Goal: Navigation & Orientation: Find specific page/section

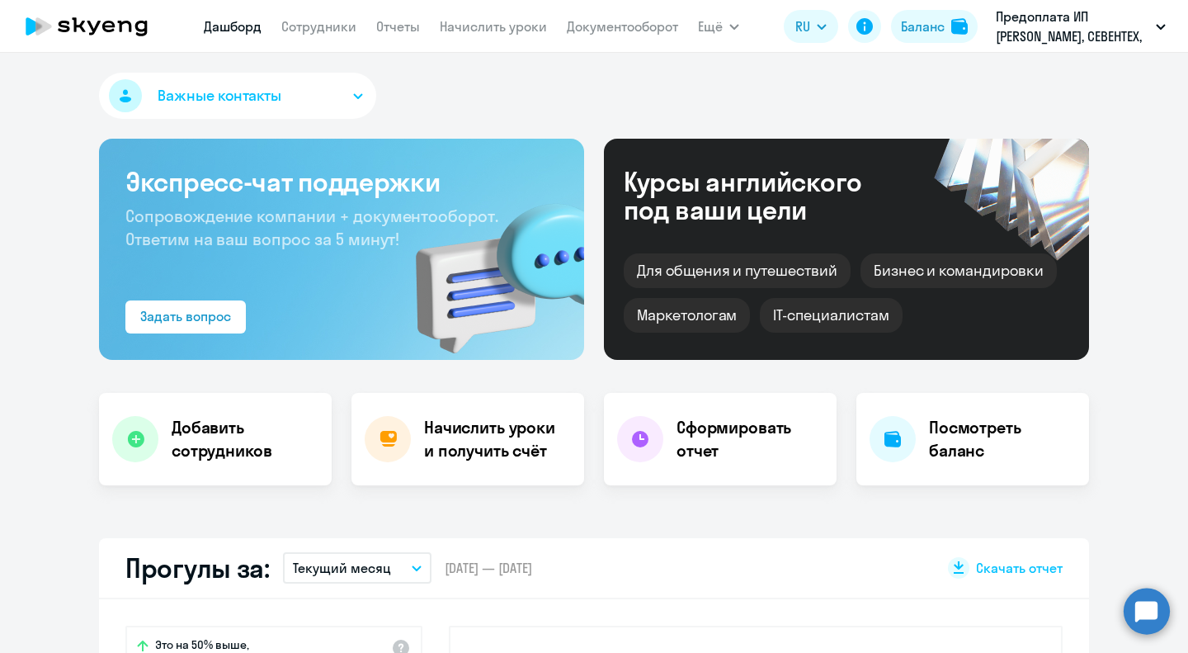
select select "30"
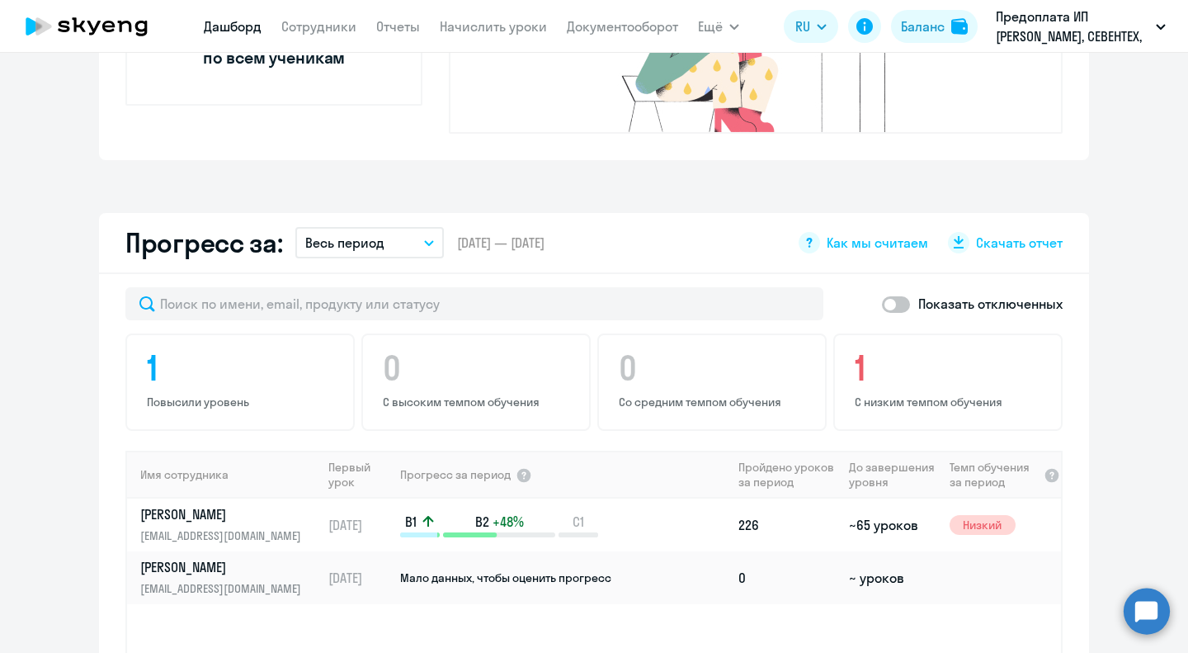
scroll to position [902, 0]
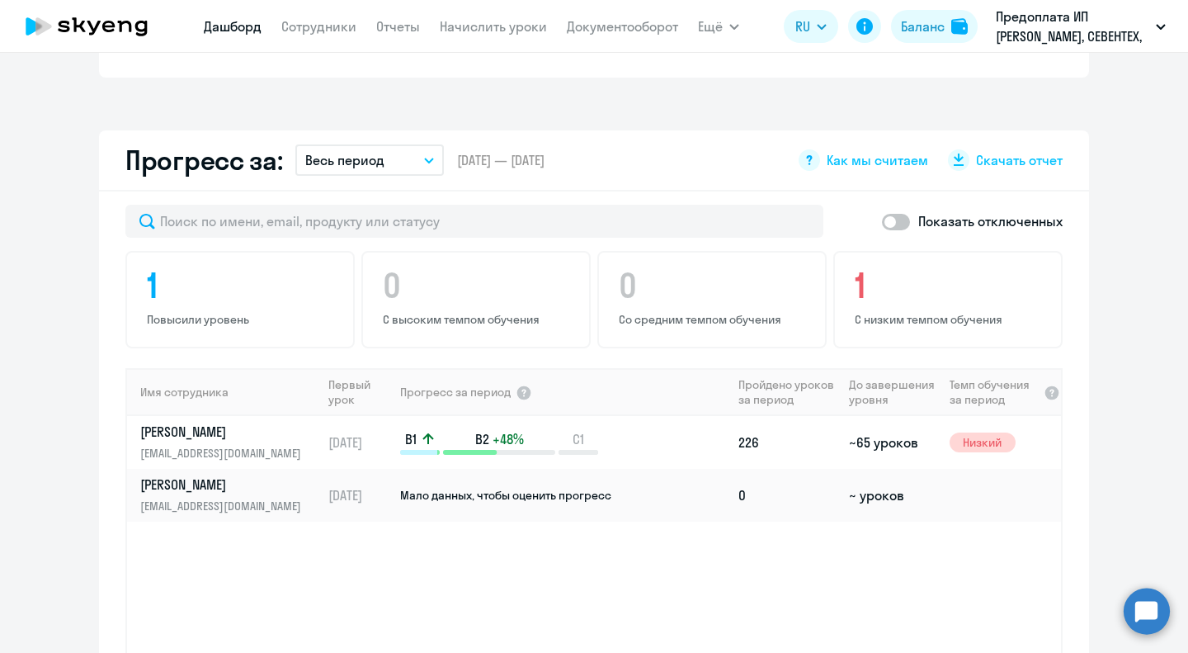
click at [332, 37] on nav "[PERSON_NAME] Отчеты Начислить уроки Документооборот" at bounding box center [441, 26] width 474 height 33
click at [332, 31] on link "Сотрудники" at bounding box center [318, 26] width 75 height 16
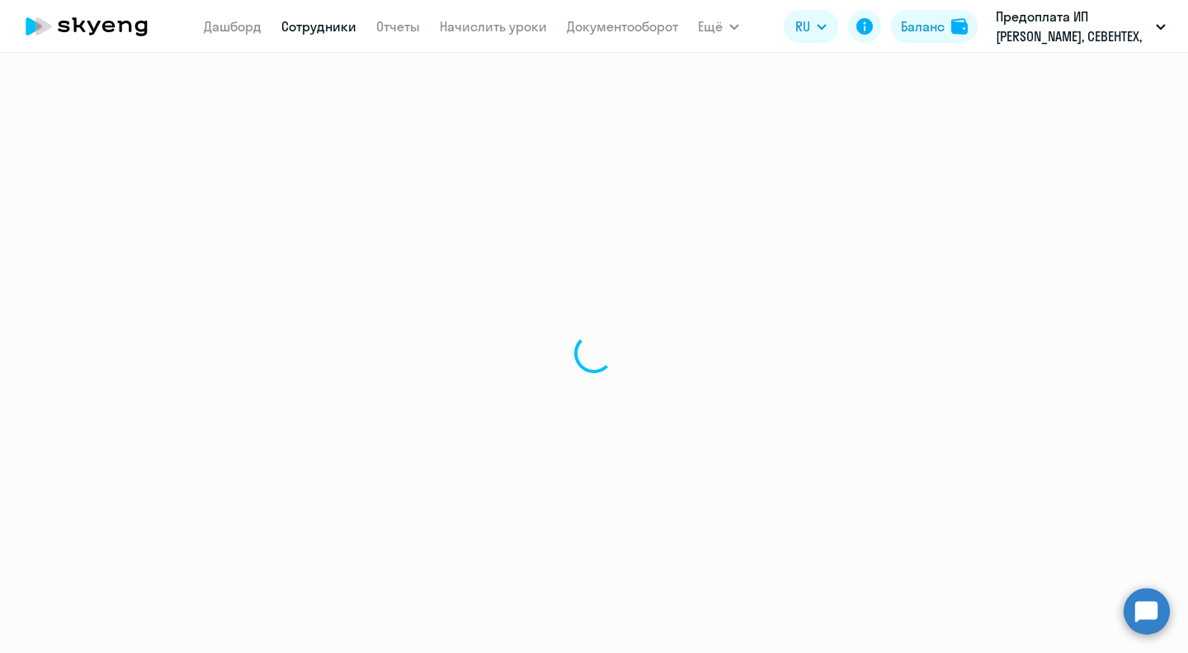
select select "30"
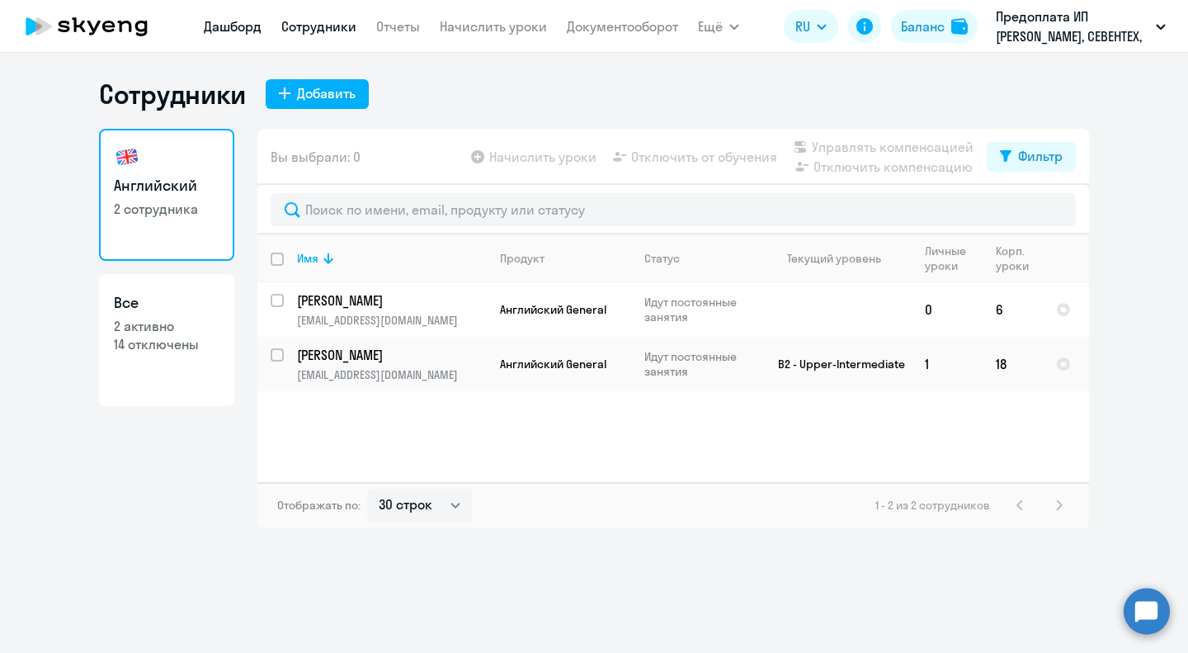
click at [224, 24] on link "Дашборд" at bounding box center [233, 26] width 58 height 16
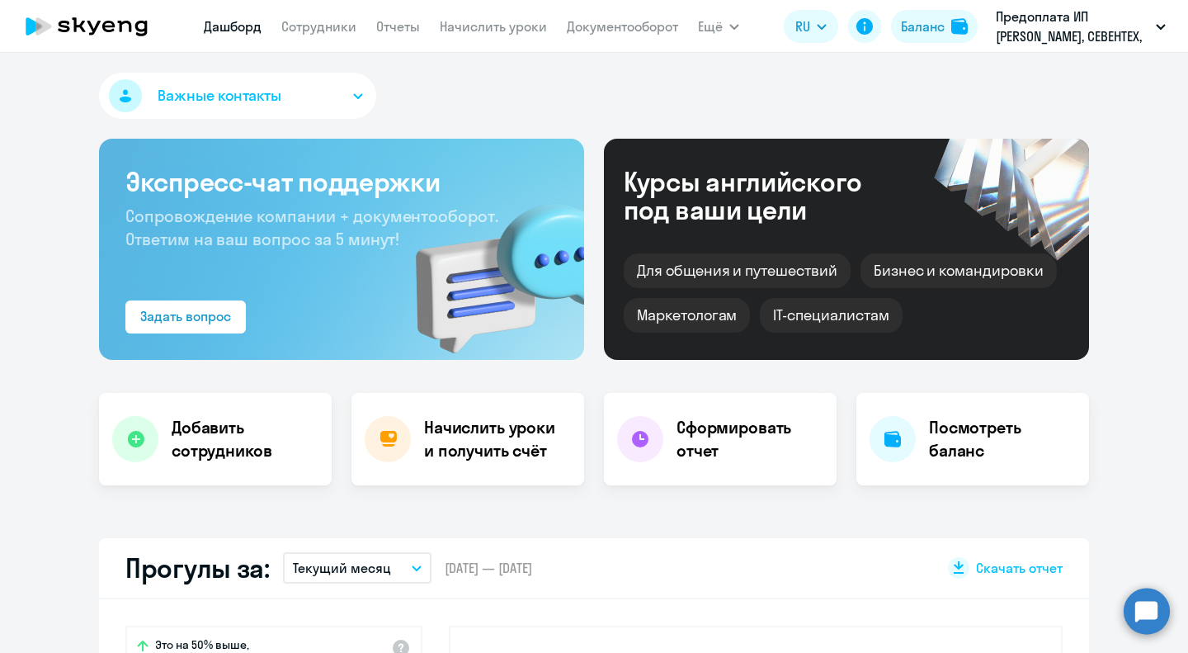
select select "30"
